Goal: Information Seeking & Learning: Learn about a topic

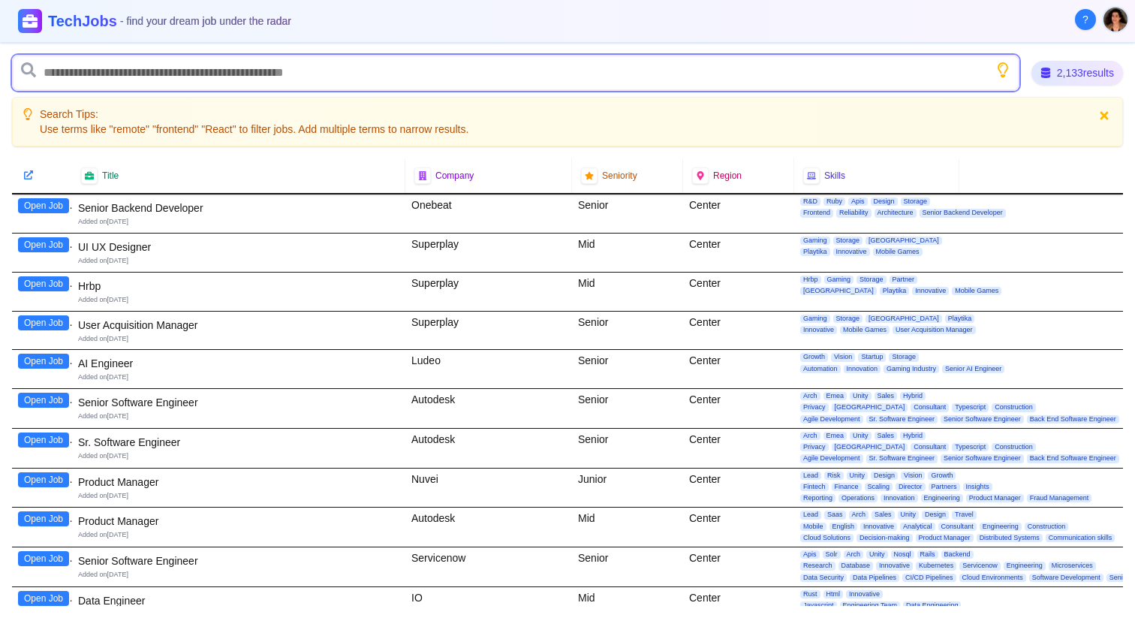
click at [230, 68] on input "text" at bounding box center [515, 73] width 1007 height 36
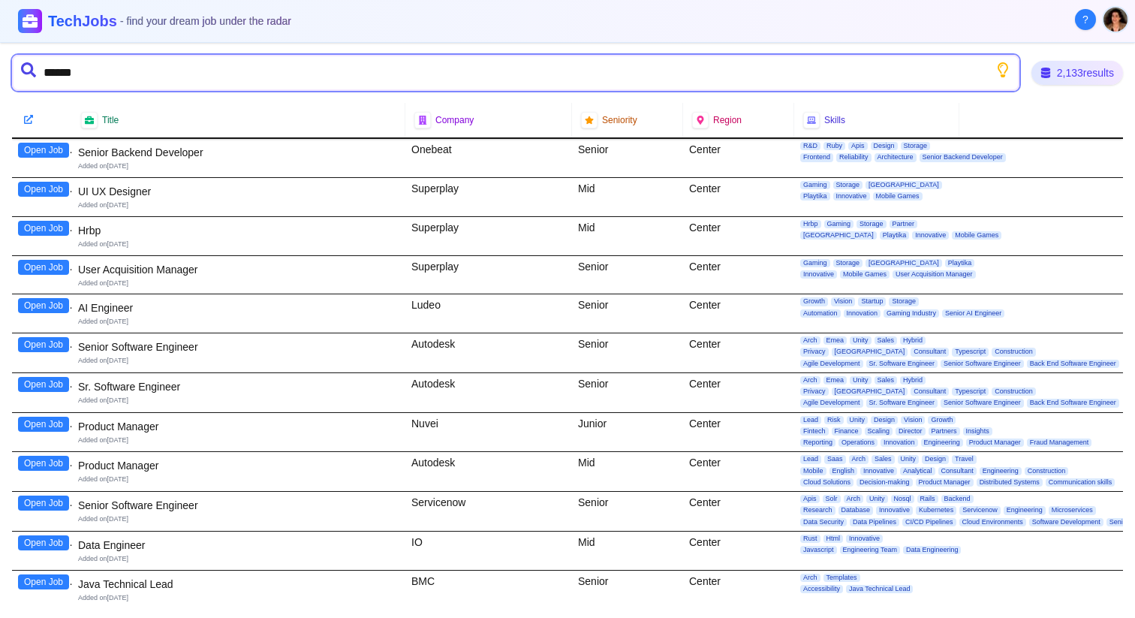
type input "*******"
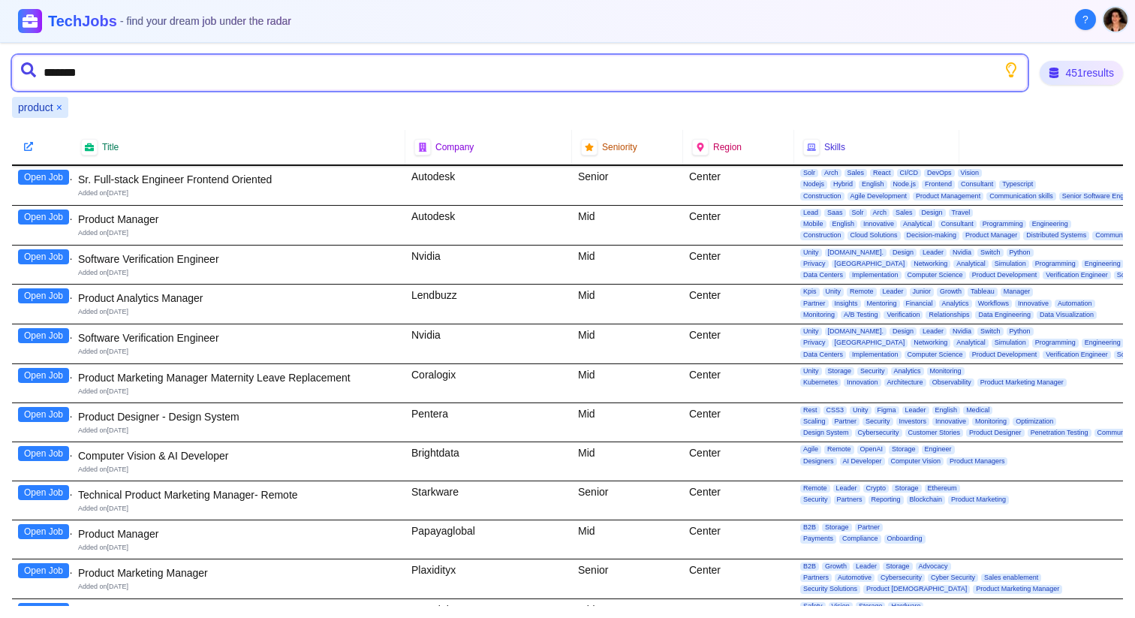
type input "********"
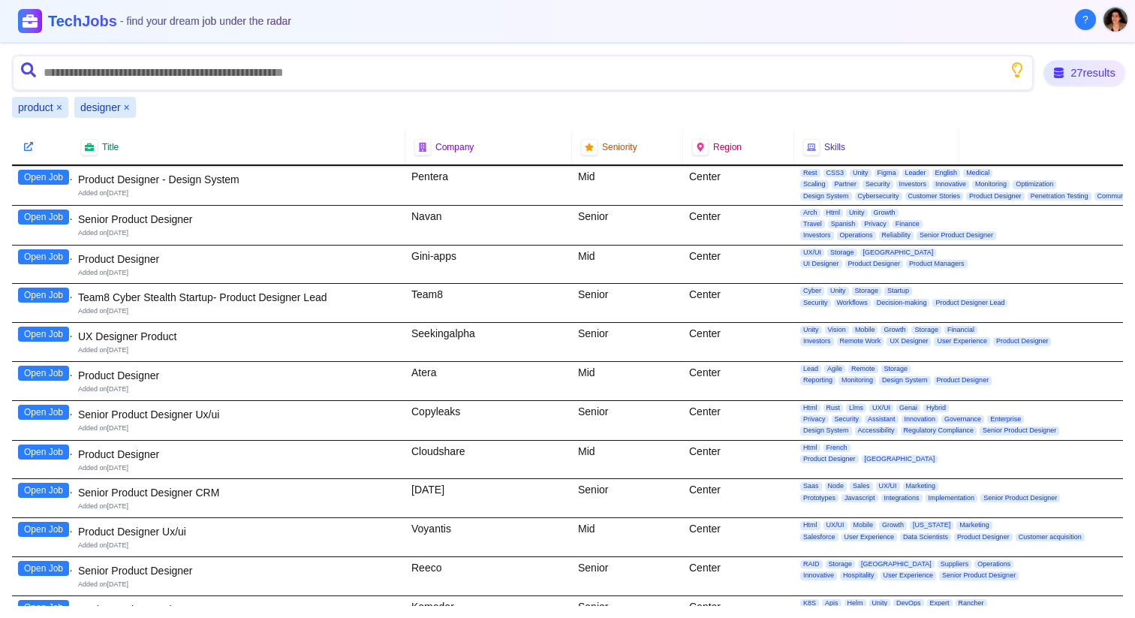
click at [1084, 73] on div "27 results" at bounding box center [1084, 73] width 81 height 26
click at [43, 256] on button "Open Job" at bounding box center [43, 256] width 51 height 15
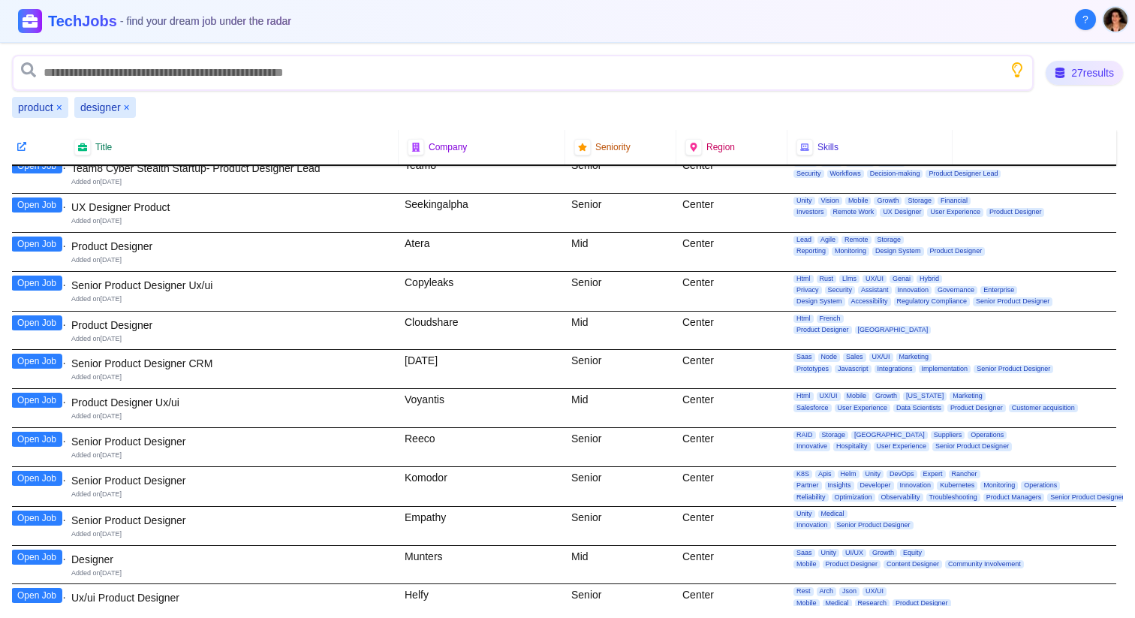
scroll to position [130, 7]
click at [28, 280] on button "Open Job" at bounding box center [36, 282] width 51 height 15
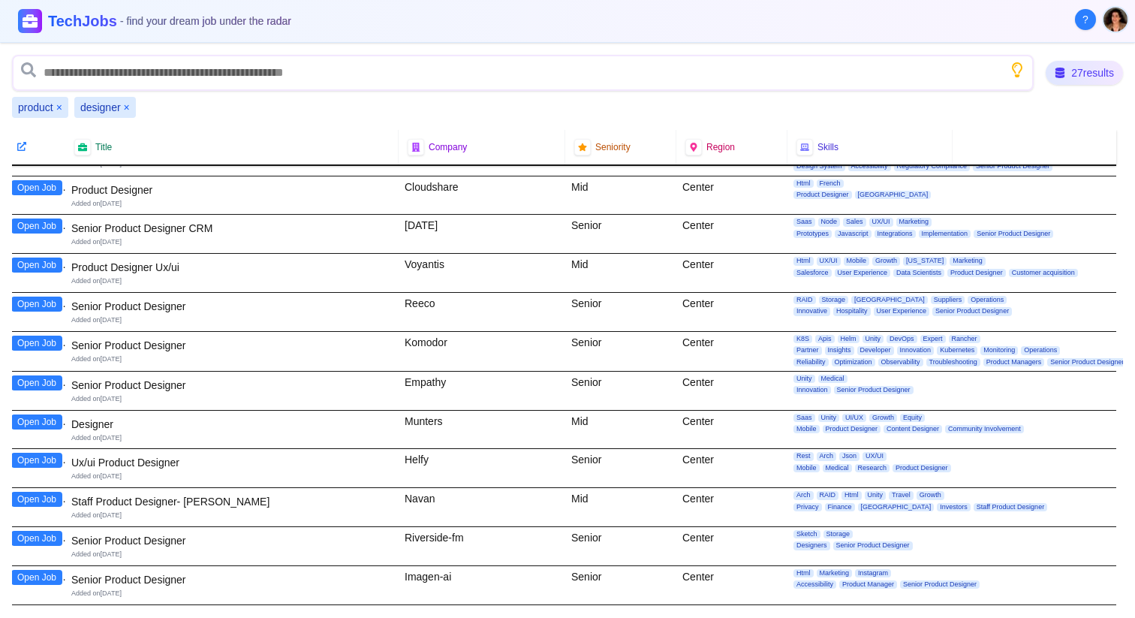
scroll to position [265, 7]
click at [19, 265] on button "Open Job" at bounding box center [36, 264] width 51 height 15
click at [35, 341] on button "Open Job" at bounding box center [36, 342] width 51 height 15
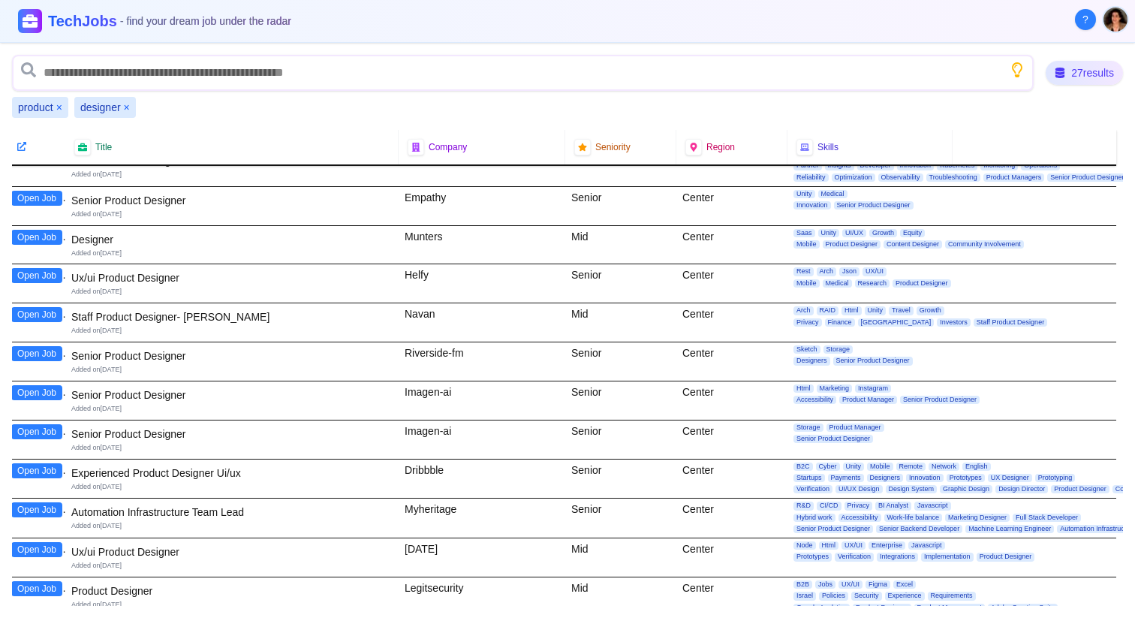
scroll to position [450, 7]
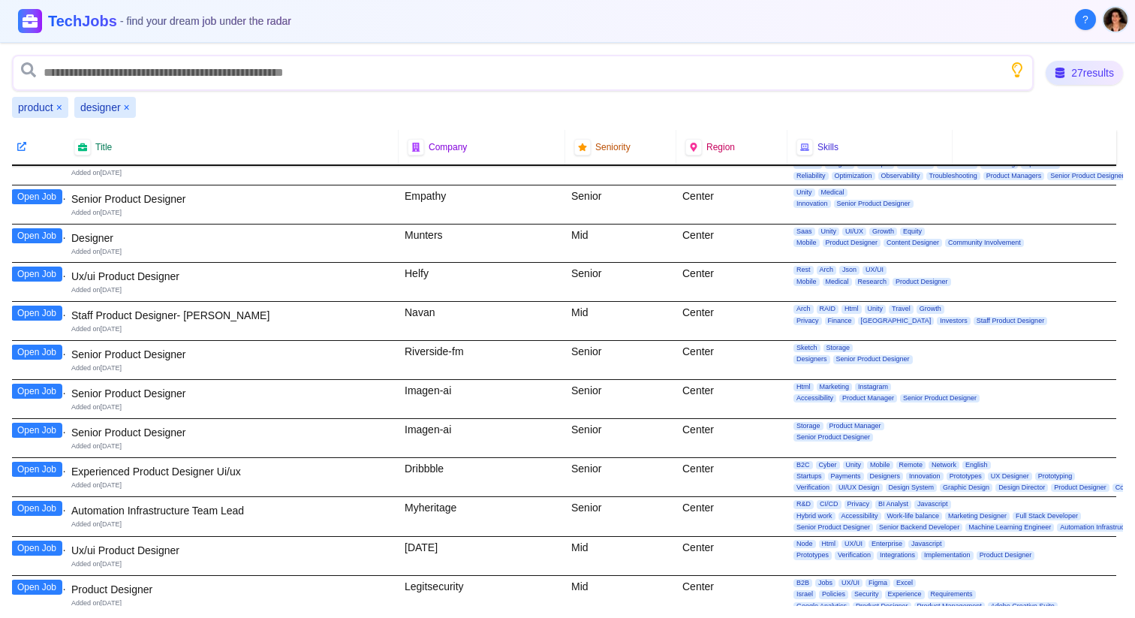
click at [56, 236] on button "Open Job" at bounding box center [36, 235] width 51 height 15
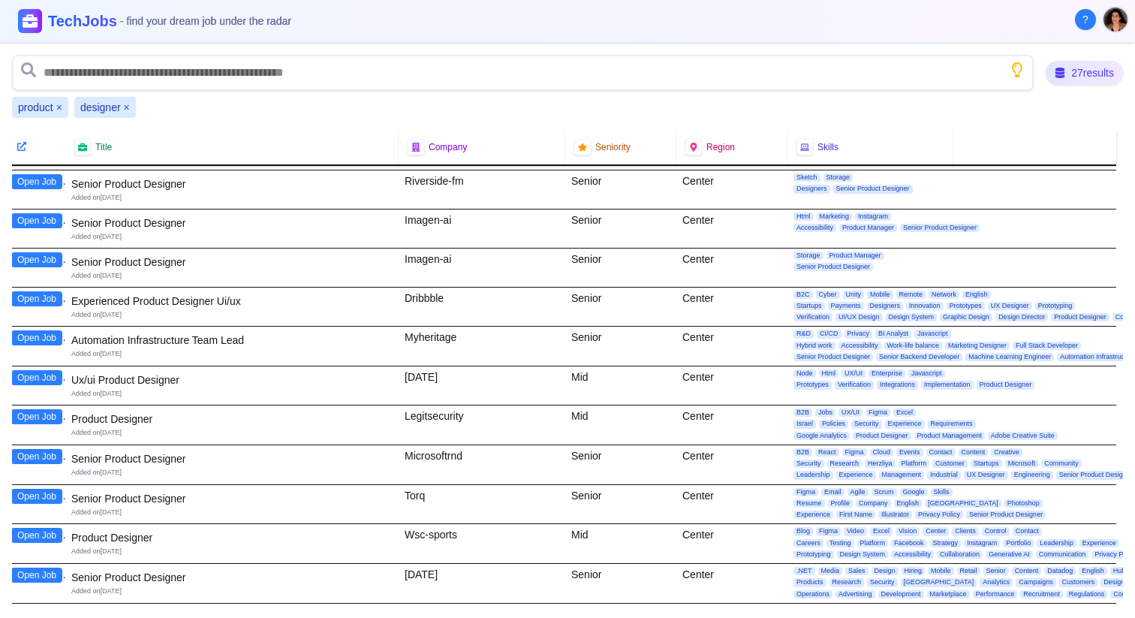
scroll to position [642, 7]
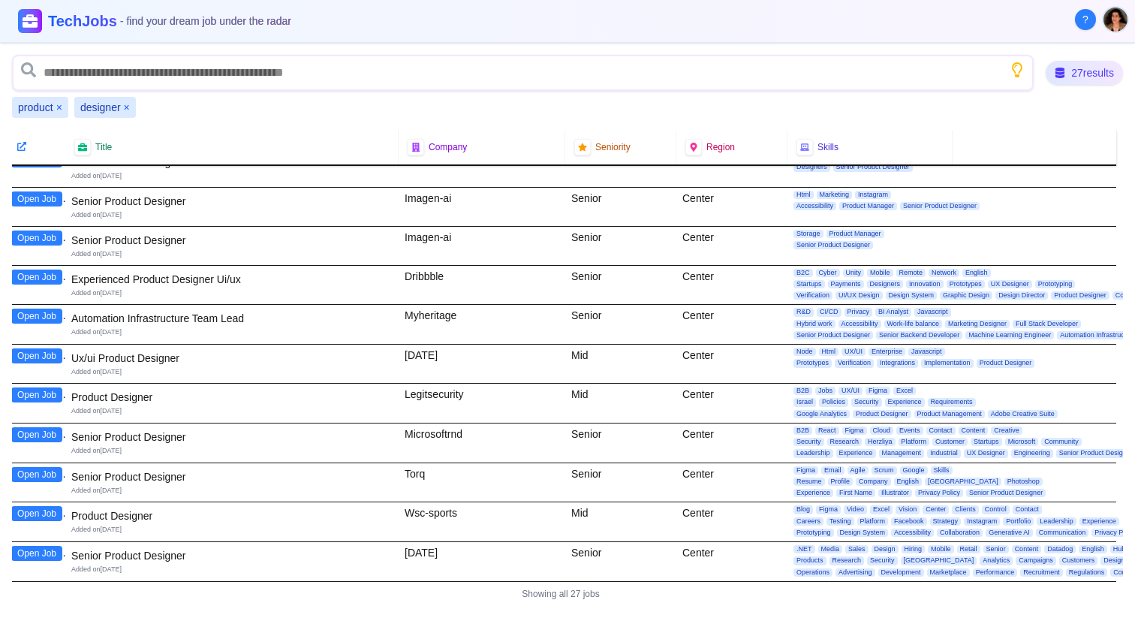
click at [39, 397] on button "Open Job" at bounding box center [36, 394] width 51 height 15
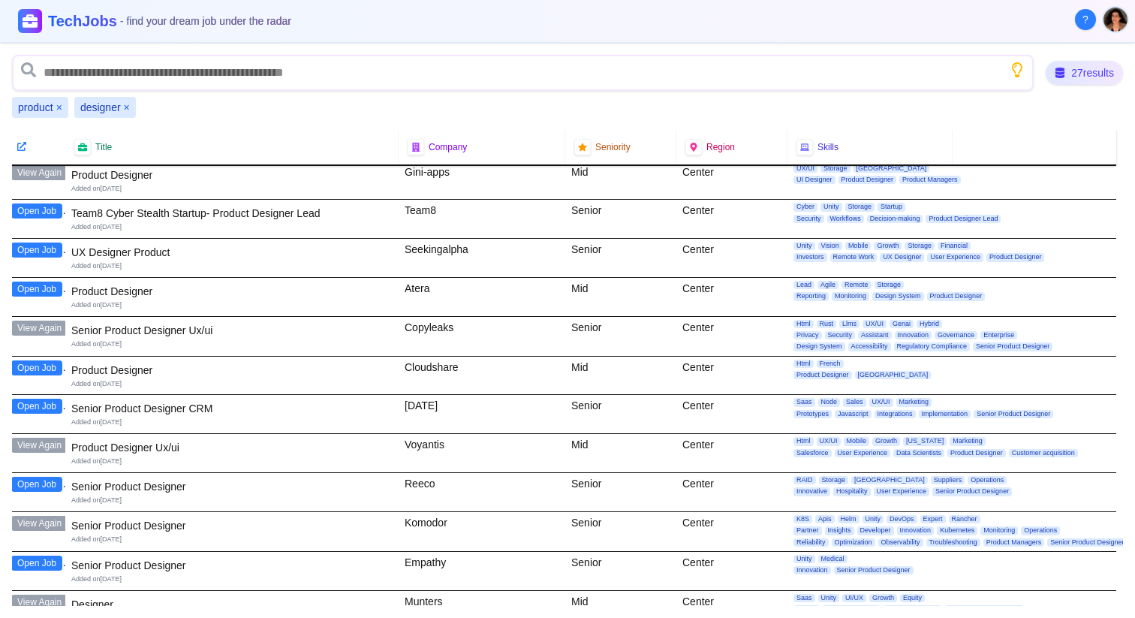
scroll to position [0, 7]
